Goal: Check status: Check status

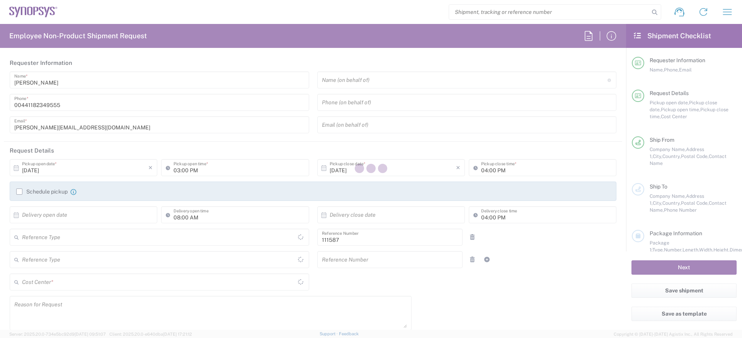
type input "Department"
type input "GB02, CIO, IT, ESS18 111587"
type input "[GEOGRAPHIC_DATA]"
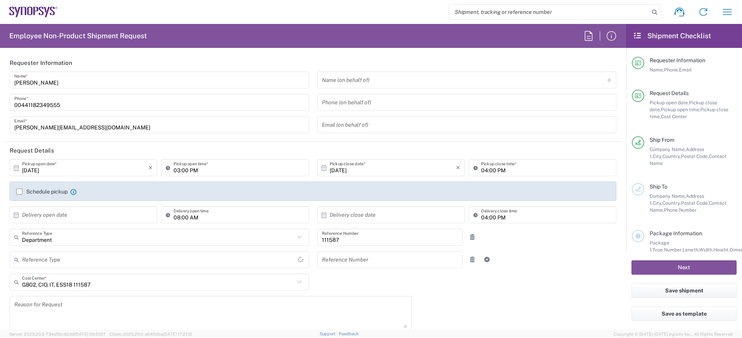
type input "Delivered at Place"
type input "[GEOGRAPHIC_DATA]"
click at [725, 15] on icon "button" at bounding box center [727, 12] width 12 height 12
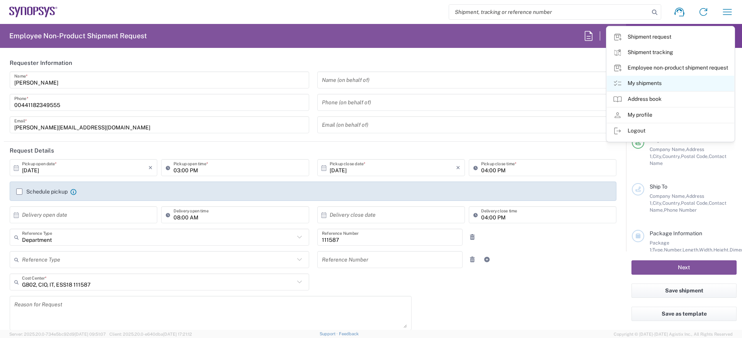
click at [658, 79] on link "My shipments" at bounding box center [671, 83] width 128 height 15
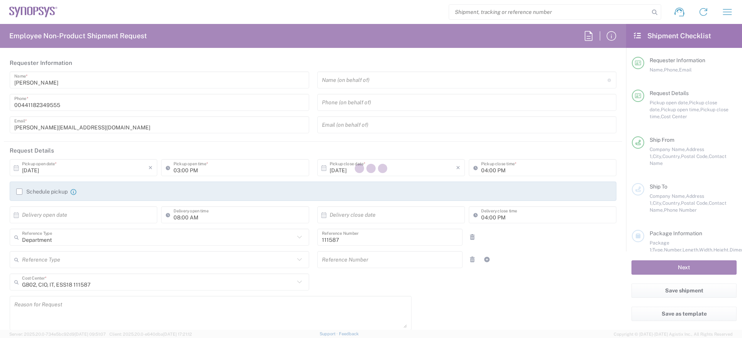
type input "Theale GB33"
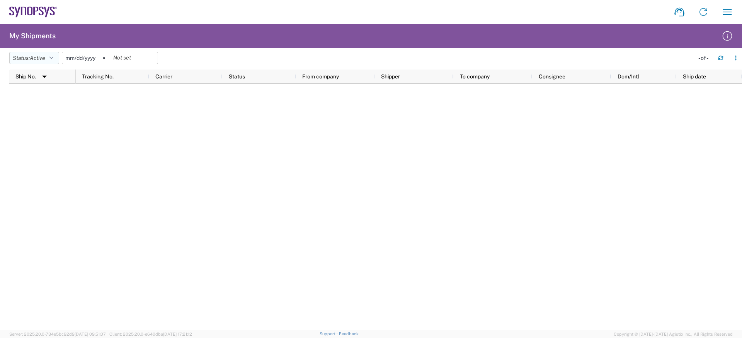
click at [45, 58] on span "Active" at bounding box center [37, 58] width 15 height 6
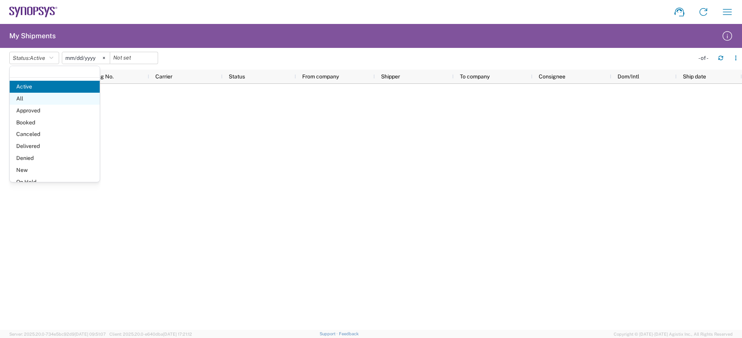
click at [43, 97] on span "All" at bounding box center [55, 99] width 90 height 12
